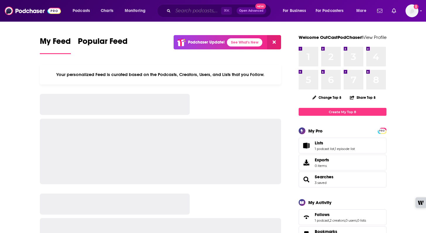
click at [194, 8] on input "Search podcasts, credits, & more..." at bounding box center [197, 10] width 48 height 9
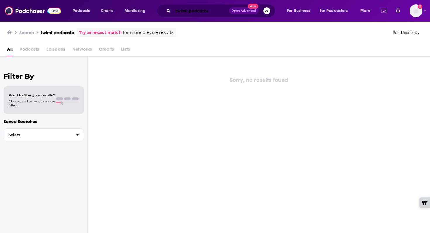
click at [215, 12] on input "twiml podcasta" at bounding box center [201, 10] width 56 height 9
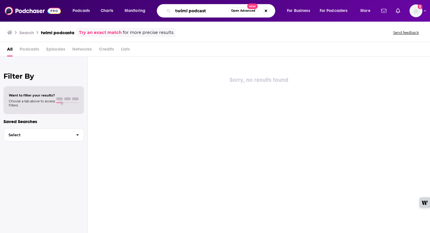
type input "twiml podcast"
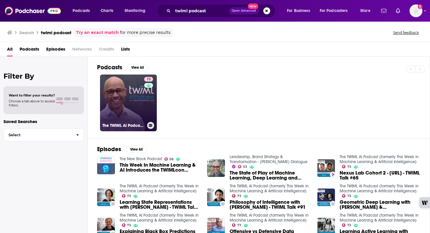
click at [146, 106] on div "73" at bounding box center [149, 99] width 10 height 45
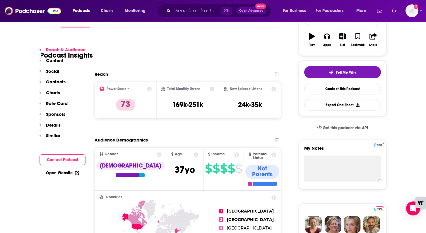
scroll to position [132, 0]
